Goal: Transaction & Acquisition: Obtain resource

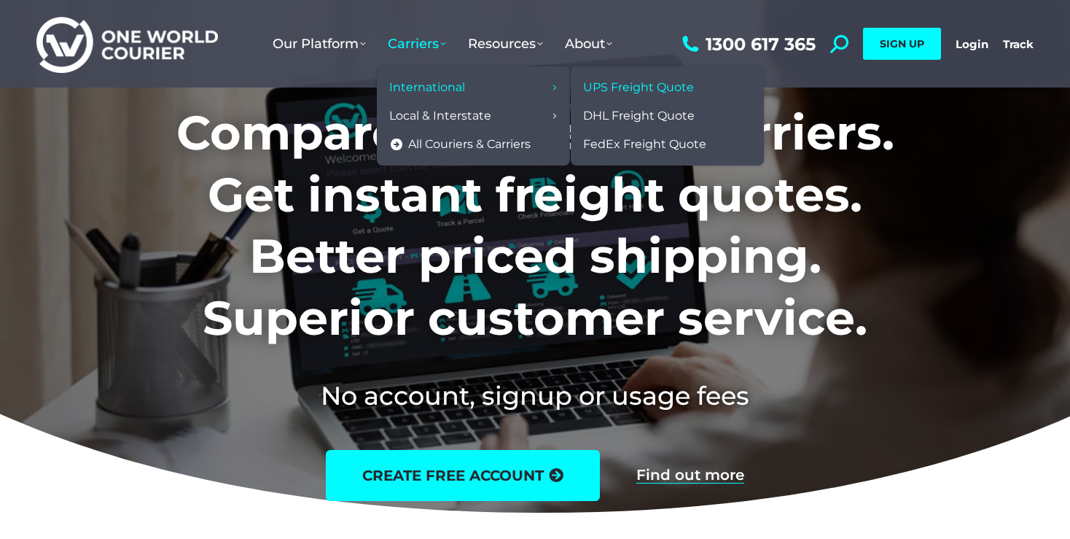
click at [629, 91] on span "UPS Freight Quote" at bounding box center [638, 87] width 111 height 15
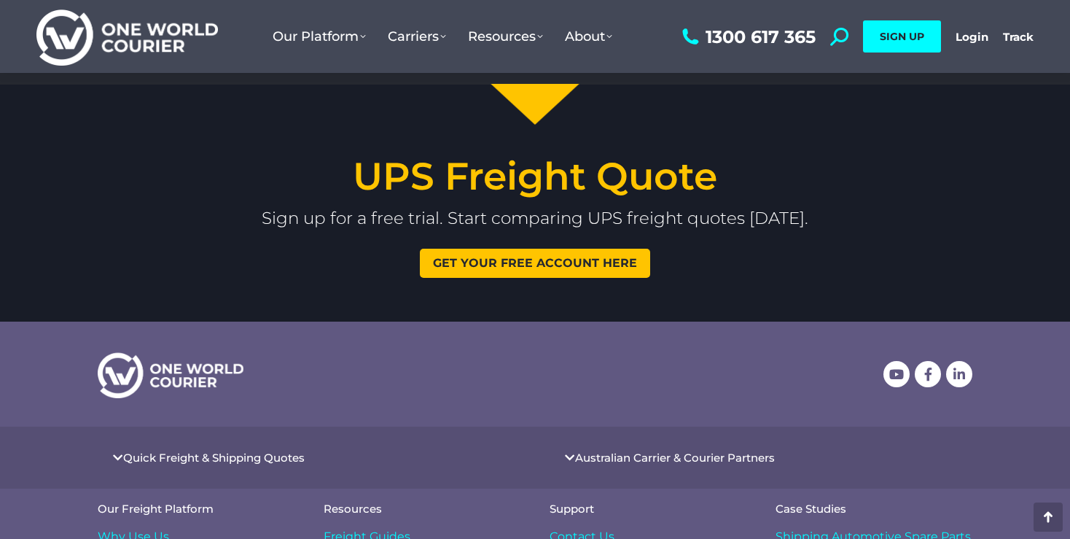
scroll to position [3135, 0]
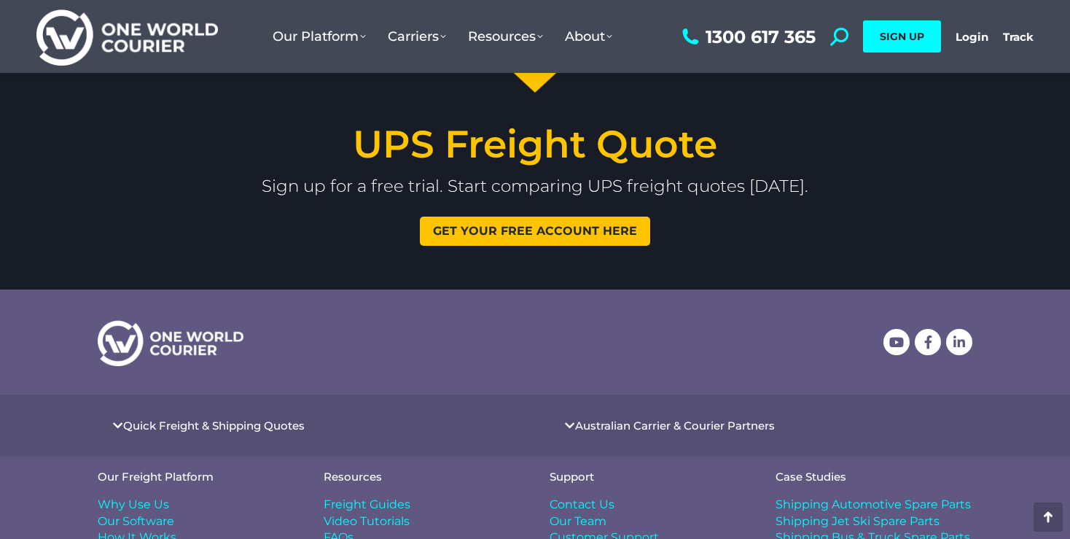
click at [495, 217] on link "Get your free account here" at bounding box center [535, 231] width 230 height 29
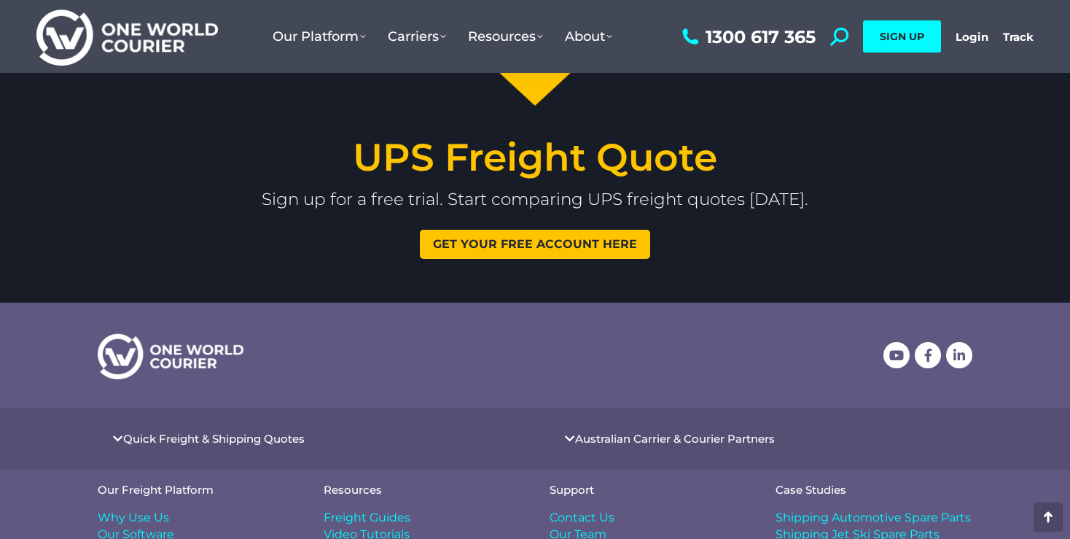
scroll to position [3135, 0]
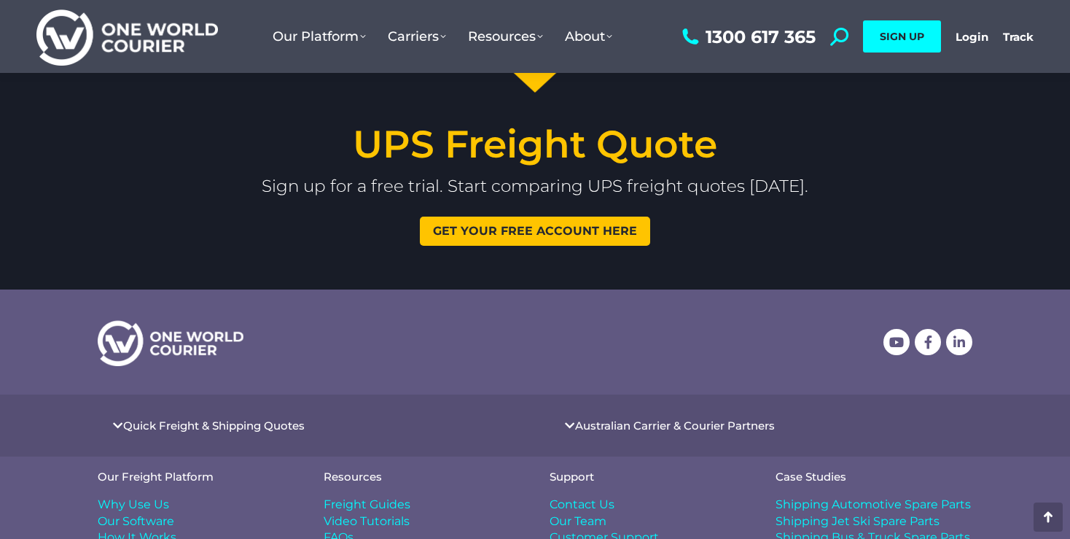
click at [518, 225] on span "Get your free account here" at bounding box center [535, 231] width 204 height 12
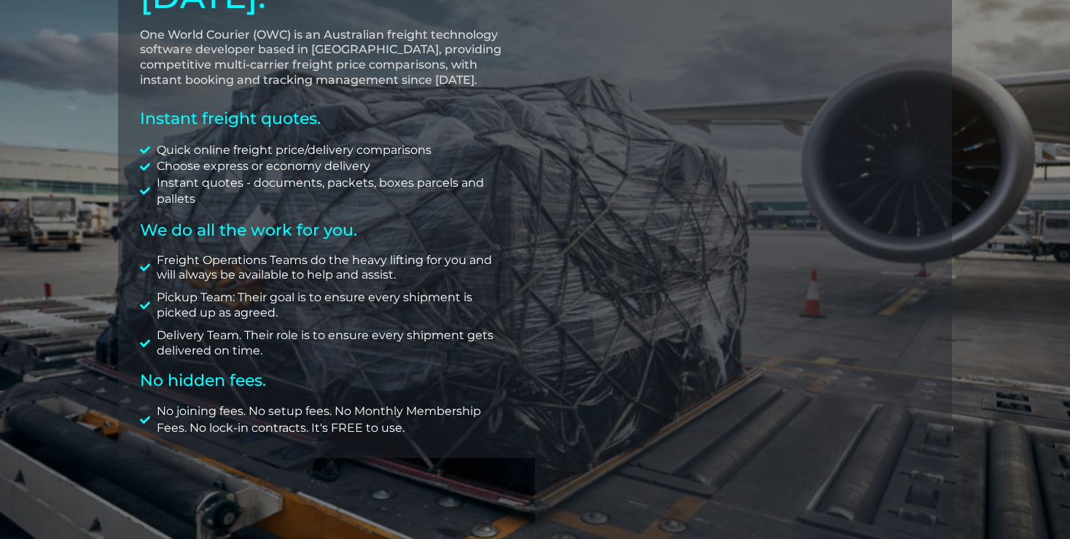
scroll to position [292, 0]
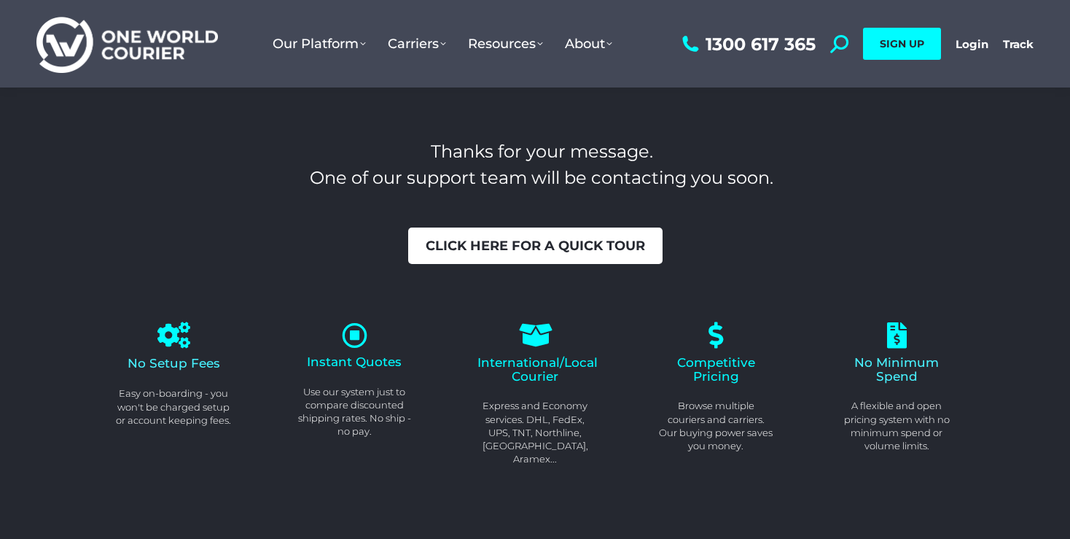
click at [566, 243] on span "Click here for a quick tour" at bounding box center [535, 245] width 219 height 13
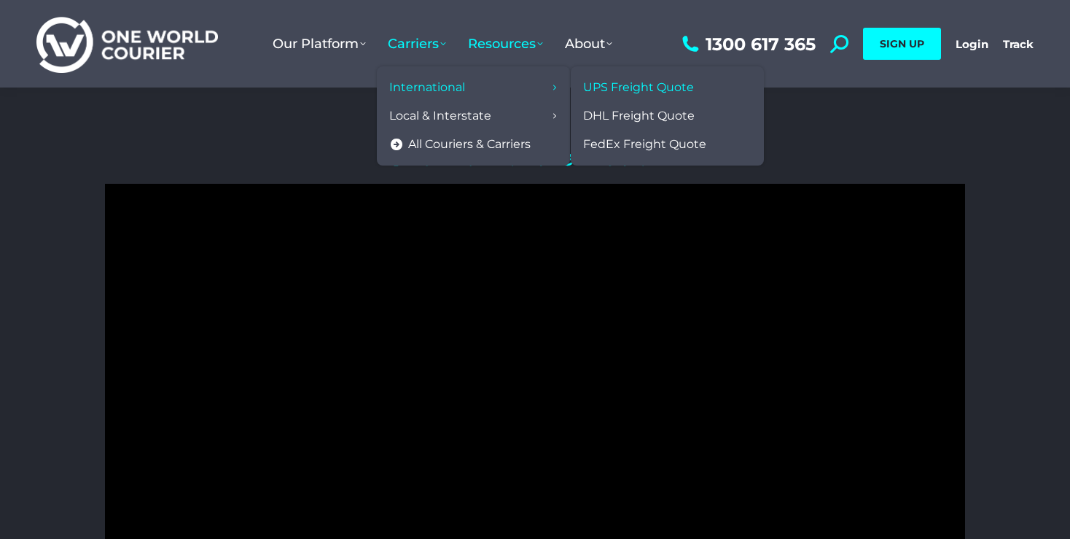
click at [638, 88] on span "UPS Freight Quote" at bounding box center [638, 87] width 111 height 15
